Goal: Navigation & Orientation: Find specific page/section

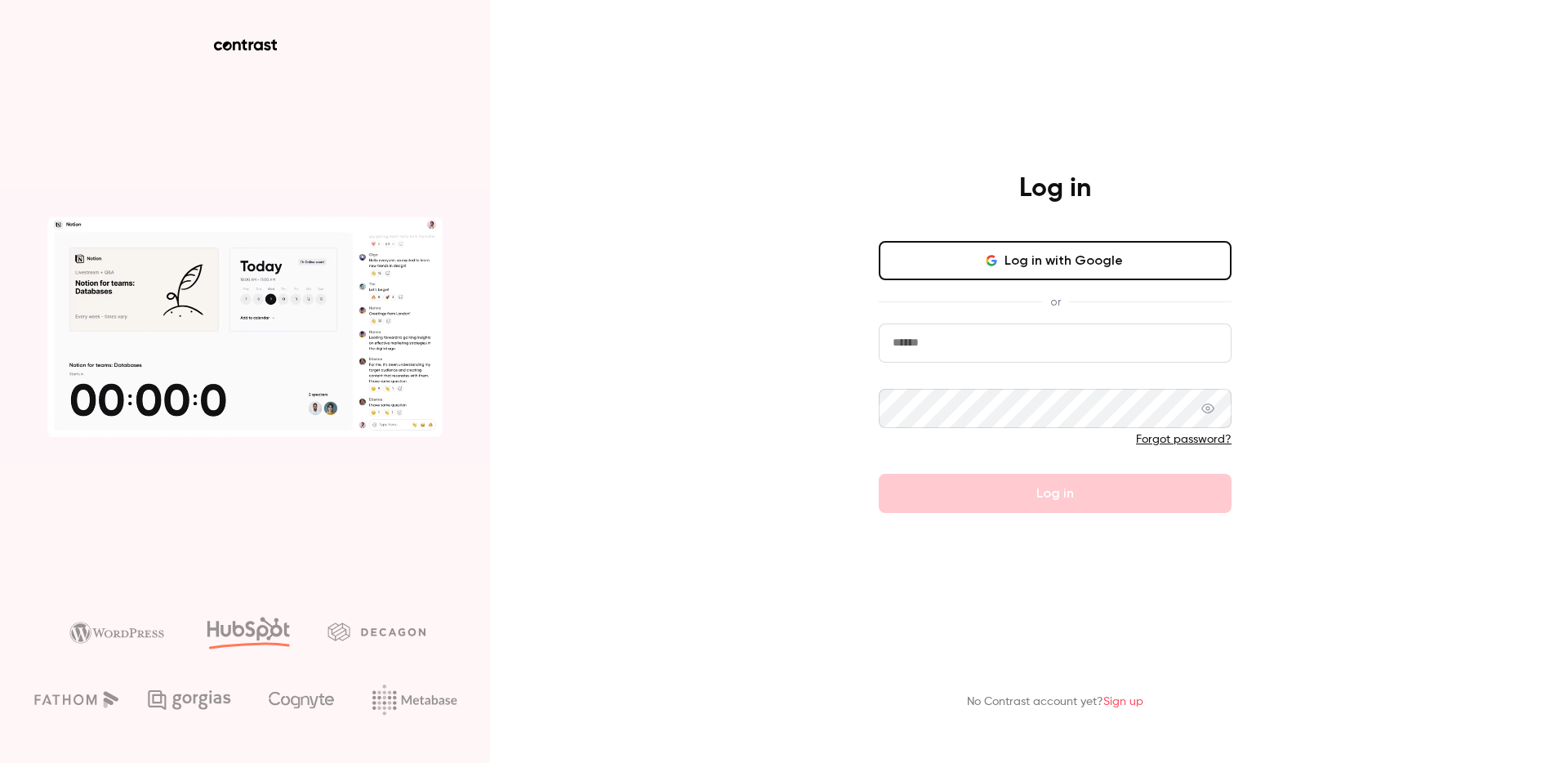
click at [1038, 263] on button "Log in with Google" at bounding box center [1054, 260] width 353 height 39
